Goal: Find specific page/section: Find specific page/section

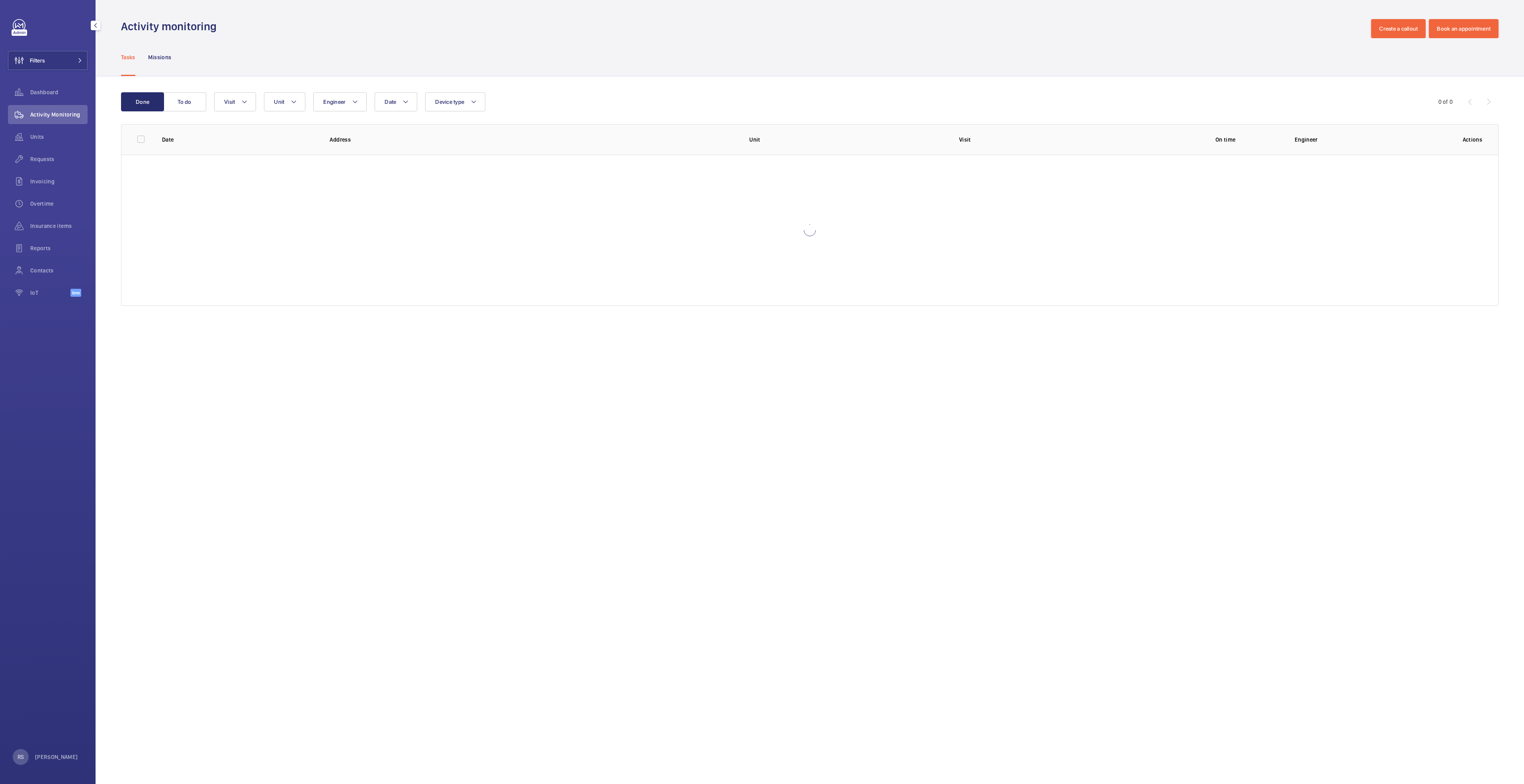
click at [86, 50] on div "Filters Dashboard Activity Monitoring Units Requests Invoicing Overtime Insuran…" at bounding box center [47, 162] width 80 height 287
click at [83, 59] on button "Filters" at bounding box center [47, 60] width 80 height 19
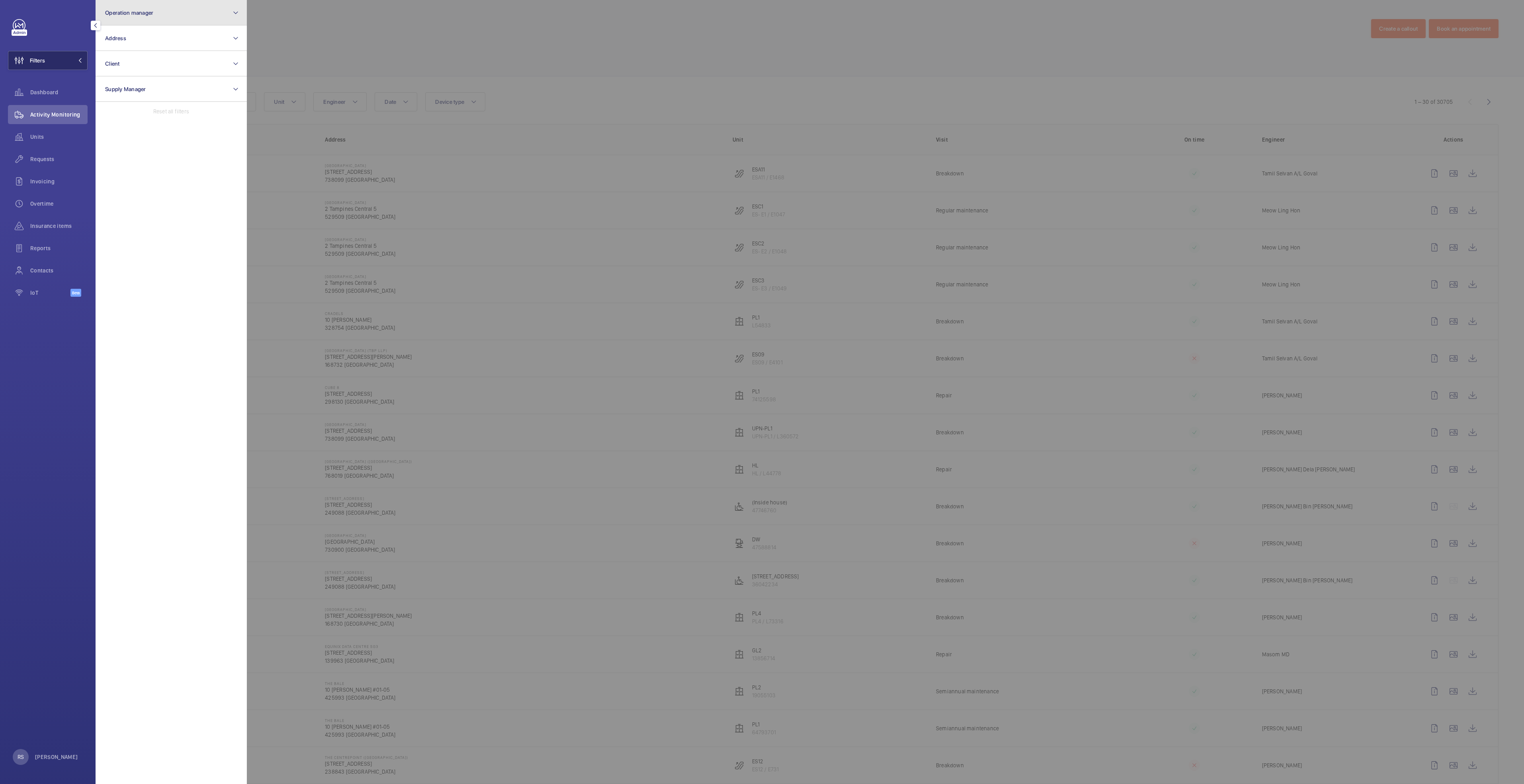
click at [153, 18] on button "Operation manager" at bounding box center [172, 12] width 151 height 25
click at [138, 80] on span "[PERSON_NAME]" at bounding box center [172, 83] width 109 height 8
click at [115, 80] on input "[PERSON_NAME]" at bounding box center [107, 83] width 16 height 16
checkbox input "true"
click at [279, 33] on div at bounding box center [1009, 392] width 1524 height 784
